Goal: Transaction & Acquisition: Purchase product/service

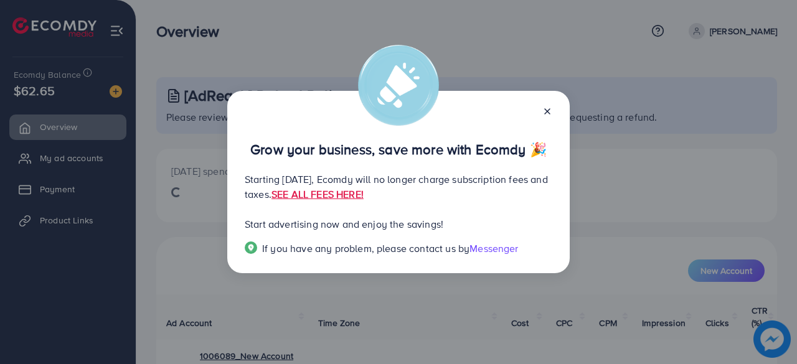
click at [546, 108] on icon at bounding box center [547, 111] width 10 height 10
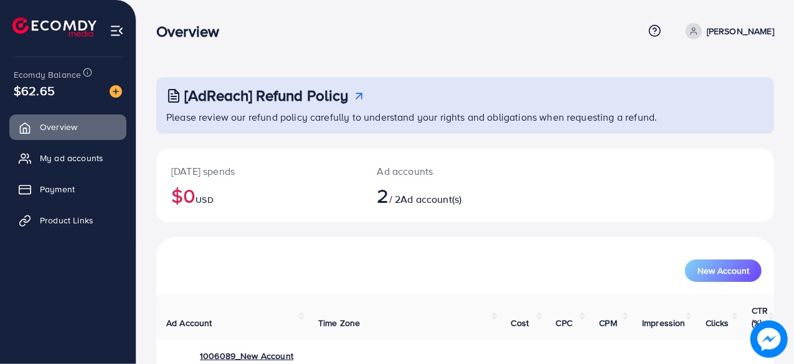
scroll to position [112, 0]
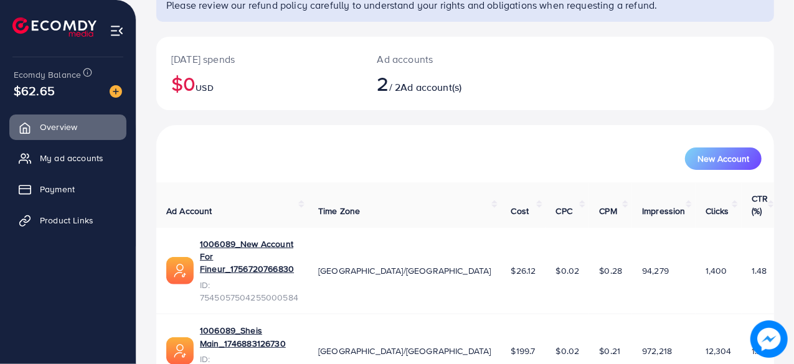
click at [40, 90] on span "$62.65" at bounding box center [34, 91] width 41 height 18
click at [40, 92] on span "$62.65" at bounding box center [34, 91] width 41 height 18
click at [41, 93] on span "$62.65" at bounding box center [34, 91] width 41 height 18
click at [195, 128] on div "New Account" at bounding box center [465, 153] width 618 height 57
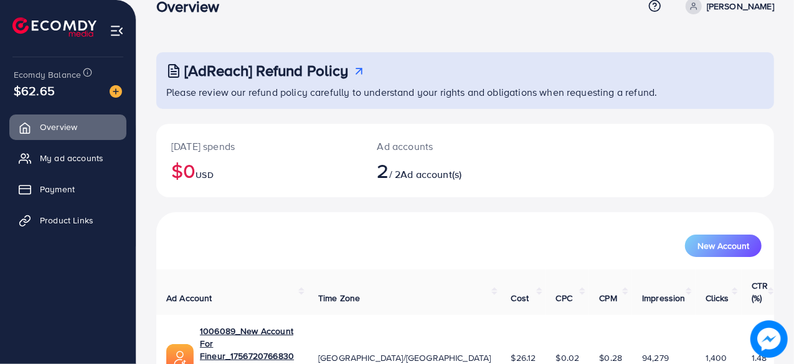
scroll to position [0, 0]
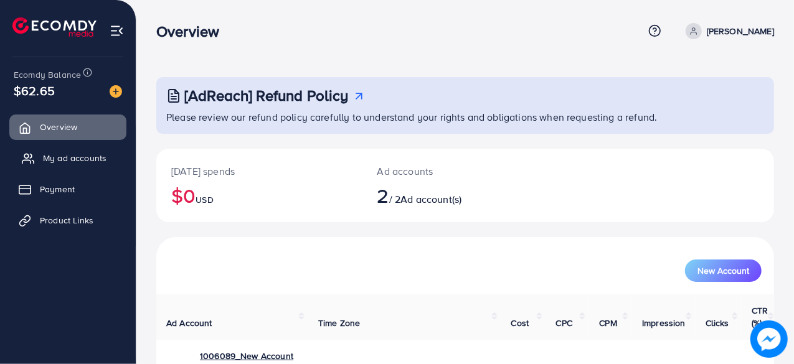
click at [111, 153] on link "My ad accounts" at bounding box center [67, 158] width 117 height 25
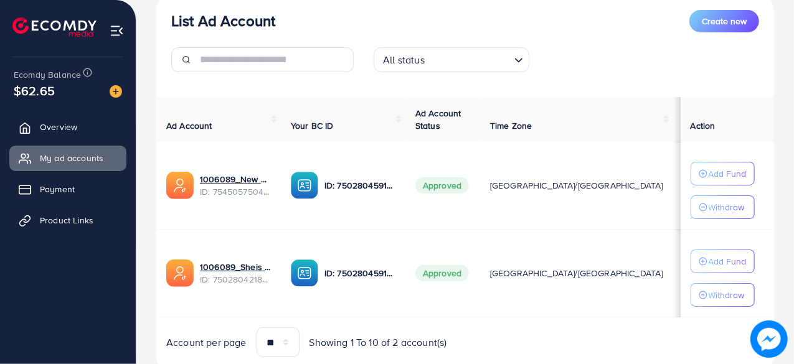
scroll to position [177, 0]
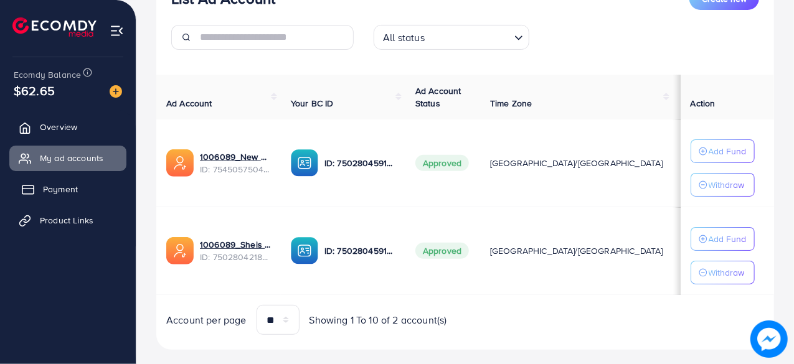
click at [59, 197] on link "Payment" at bounding box center [67, 189] width 117 height 25
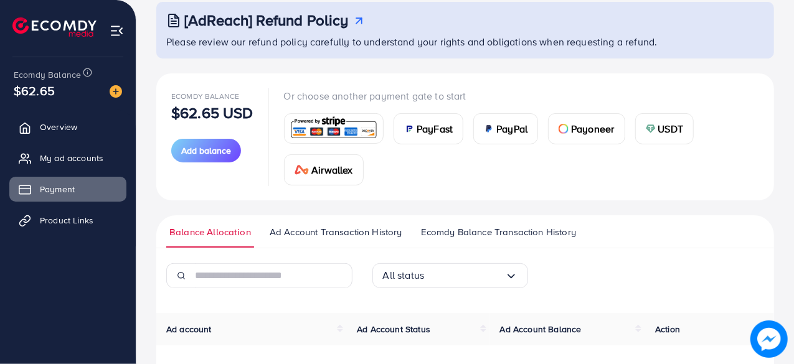
scroll to position [76, 0]
click at [651, 134] on div "USDT" at bounding box center [665, 128] width 58 height 30
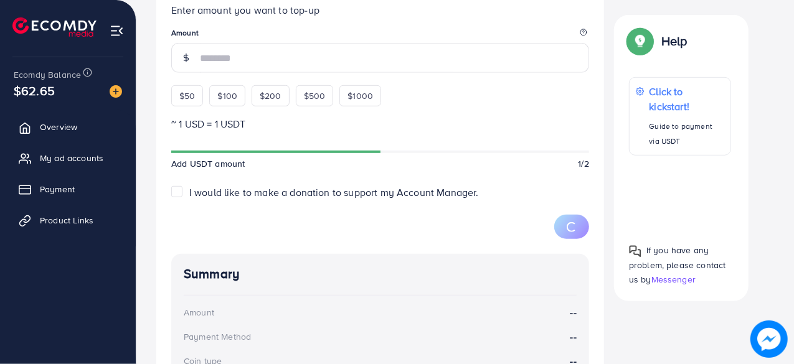
scroll to position [364, 0]
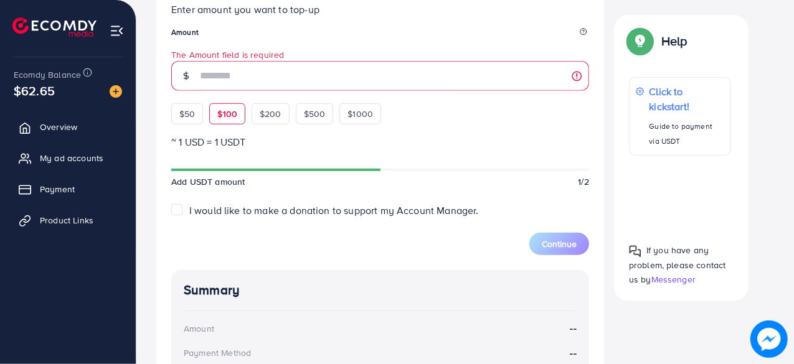
click at [222, 98] on div "$50 $100 $200 $500 $1000" at bounding box center [298, 110] width 255 height 27
click at [218, 105] on div "$100" at bounding box center [227, 113] width 36 height 21
type input "***"
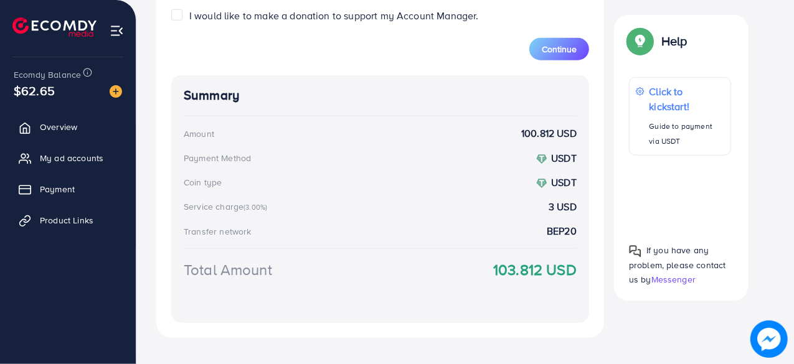
scroll to position [575, 0]
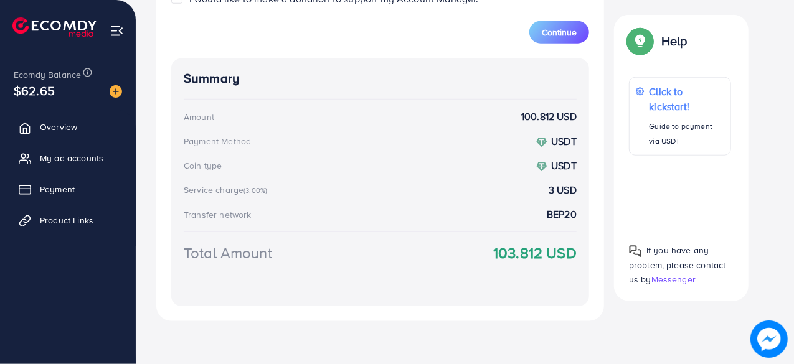
click at [516, 258] on strong "103.812 USD" at bounding box center [534, 253] width 83 height 22
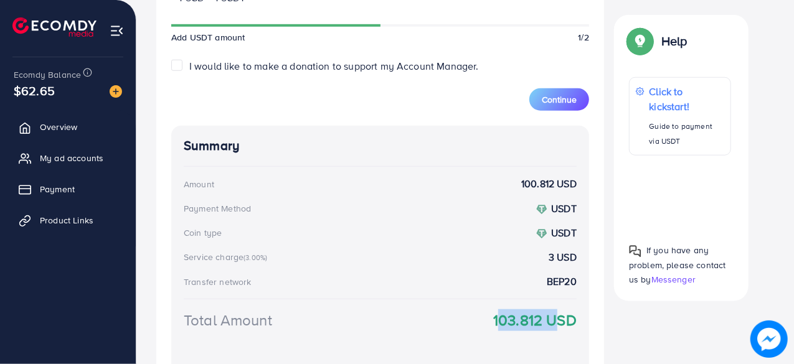
scroll to position [509, 0]
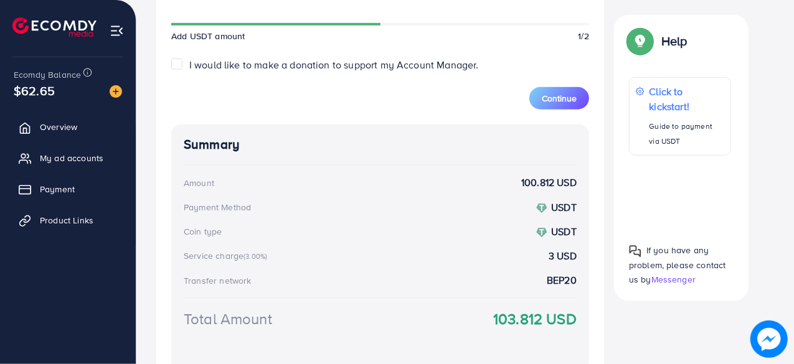
click at [239, 253] on div "Service charge (3.00%)" at bounding box center [227, 256] width 87 height 12
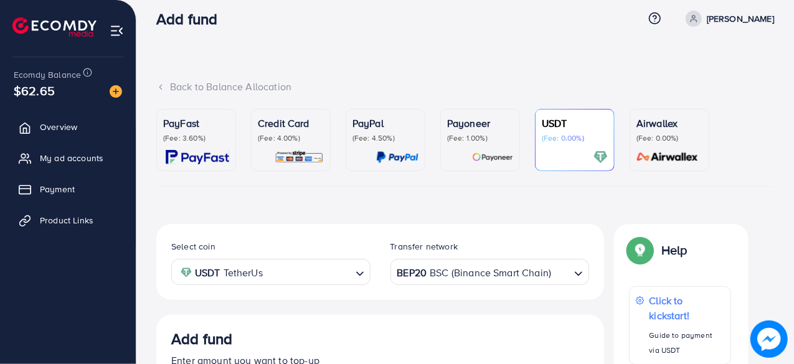
scroll to position [5, 0]
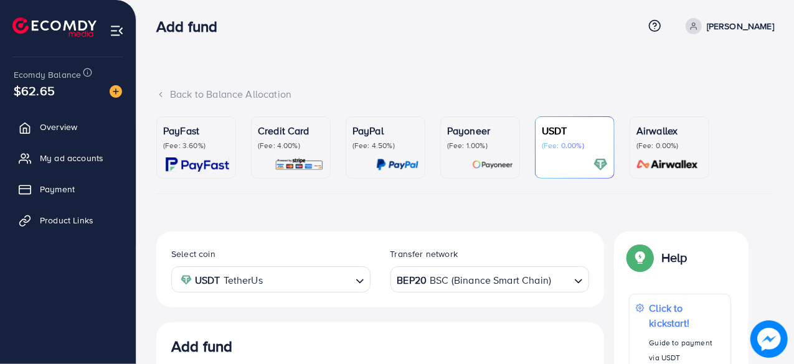
click at [191, 135] on p "PayFast" at bounding box center [196, 130] width 66 height 15
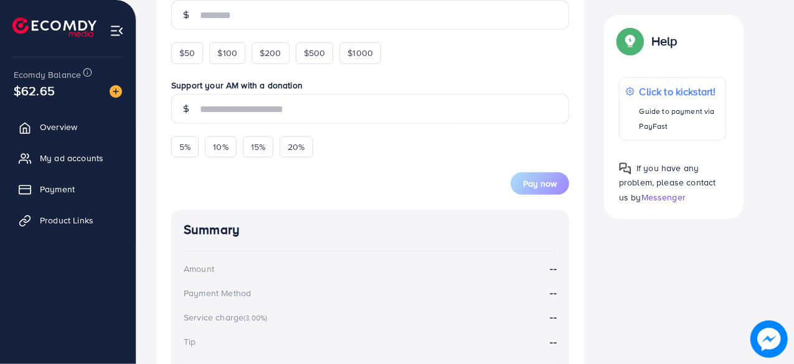
scroll to position [338, 0]
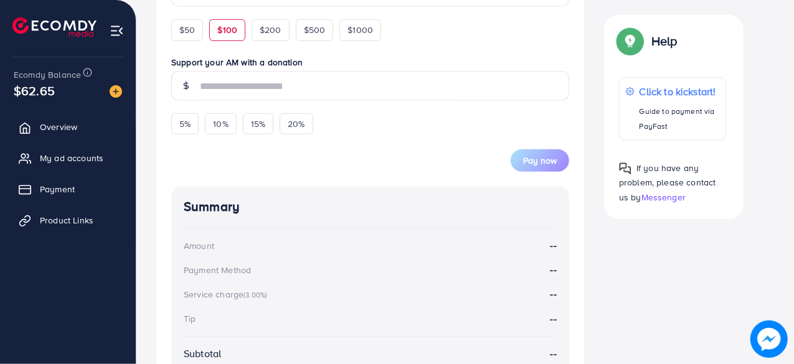
click at [212, 31] on div "$100" at bounding box center [227, 29] width 36 height 21
type input "***"
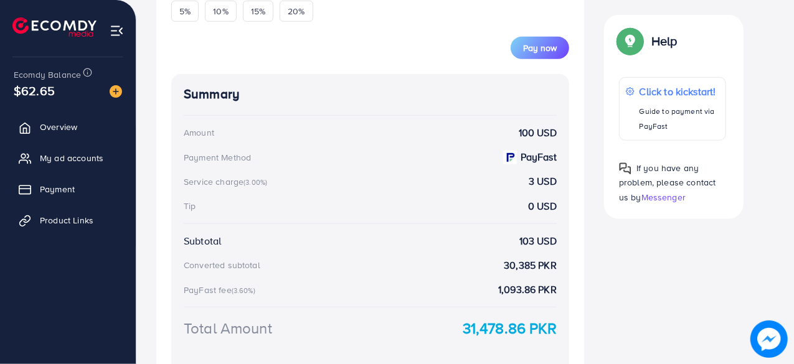
scroll to position [474, 0]
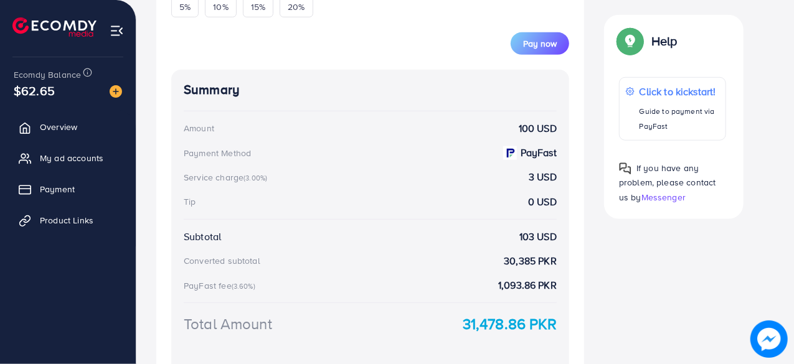
click at [534, 176] on strong "3 USD" at bounding box center [543, 177] width 28 height 14
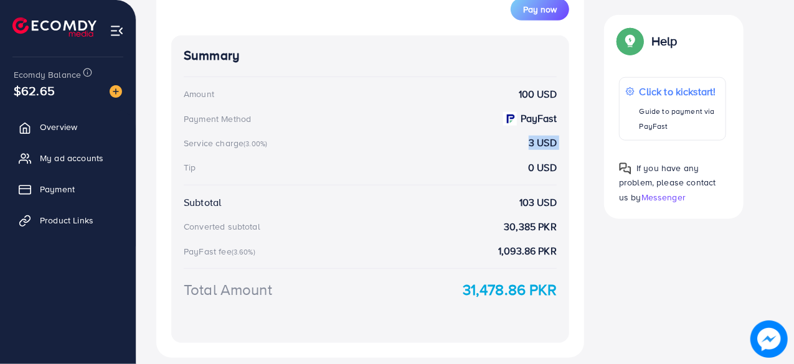
scroll to position [509, 0]
click at [519, 247] on strong "1,093.86 PKR" at bounding box center [527, 250] width 59 height 14
